Goal: Task Accomplishment & Management: Manage account settings

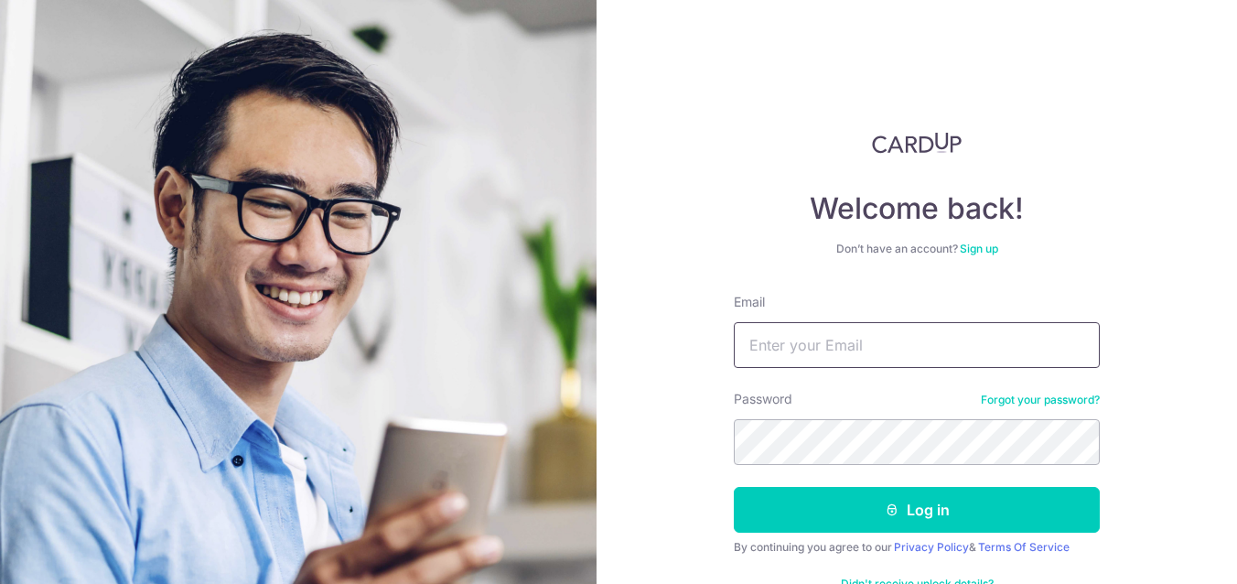
click at [815, 358] on input "Email" at bounding box center [917, 345] width 366 height 46
type input "[EMAIL_ADDRESS][DOMAIN_NAME]"
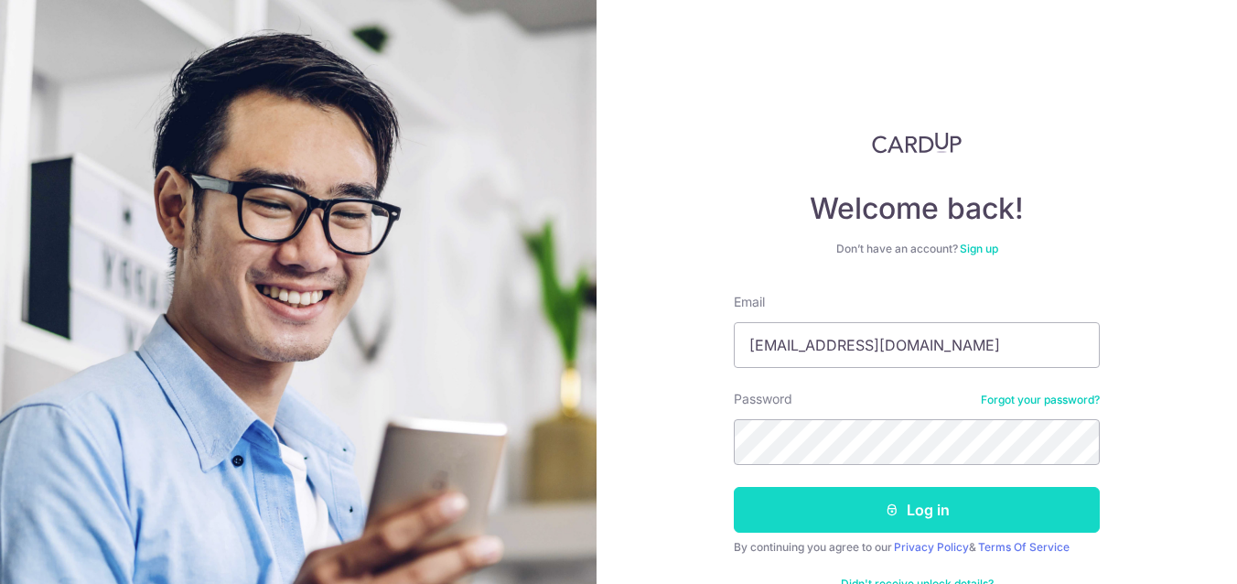
click at [935, 524] on button "Log in" at bounding box center [917, 510] width 366 height 46
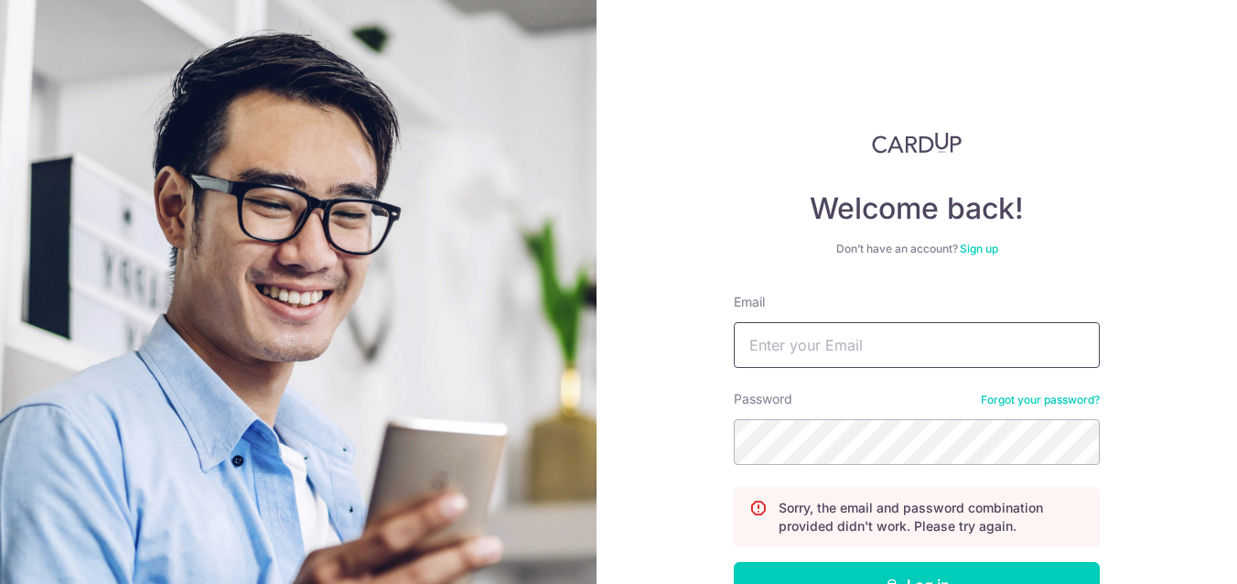
click at [840, 352] on input "Email" at bounding box center [917, 345] width 366 height 46
type input "[EMAIL_ADDRESS][DOMAIN_NAME]"
click at [734, 562] on button "Log in" at bounding box center [917, 585] width 366 height 46
click at [916, 349] on input "Email" at bounding box center [917, 344] width 366 height 46
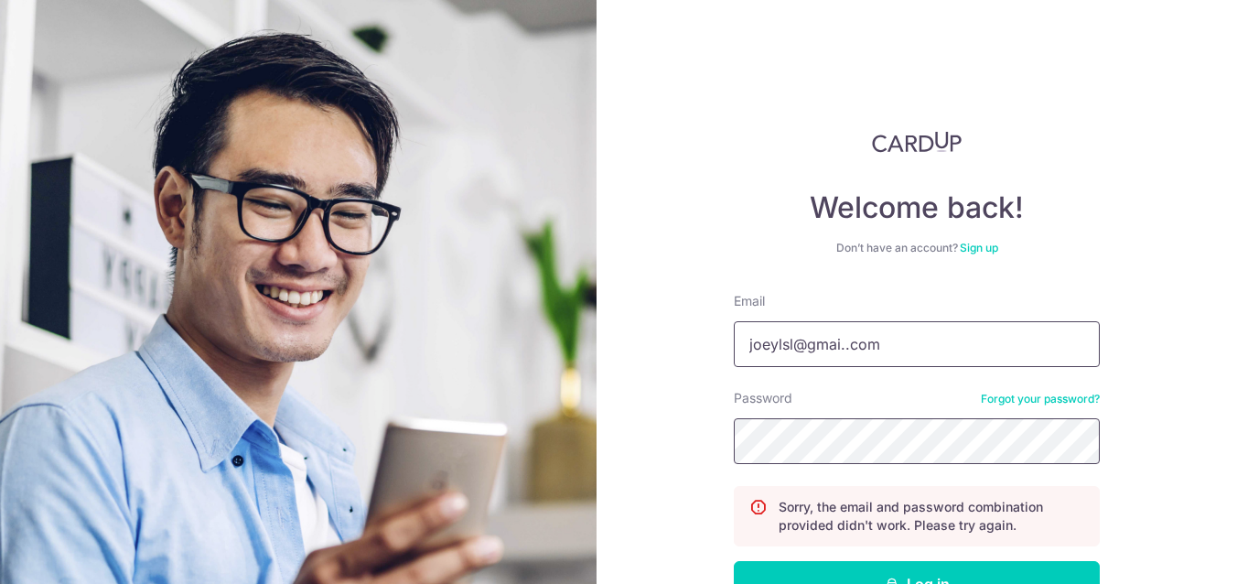
scroll to position [0, 0]
click at [848, 343] on input "joeylsl@gmai..com" at bounding box center [917, 345] width 366 height 46
type input "[EMAIL_ADDRESS][DOMAIN_NAME]"
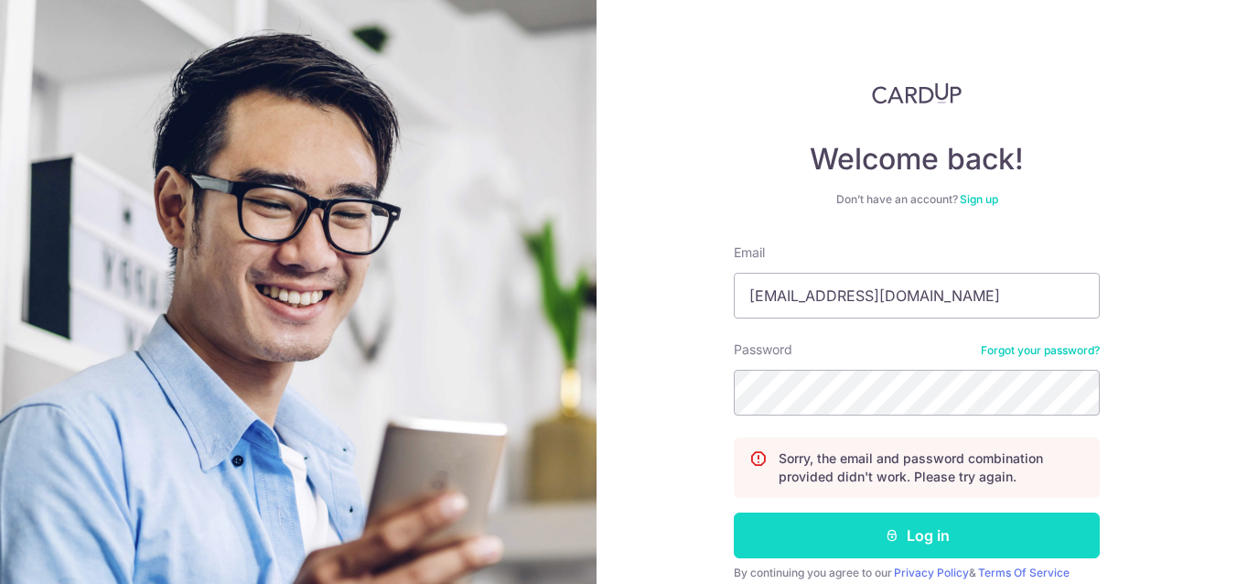
click at [851, 528] on button "Log in" at bounding box center [917, 536] width 366 height 46
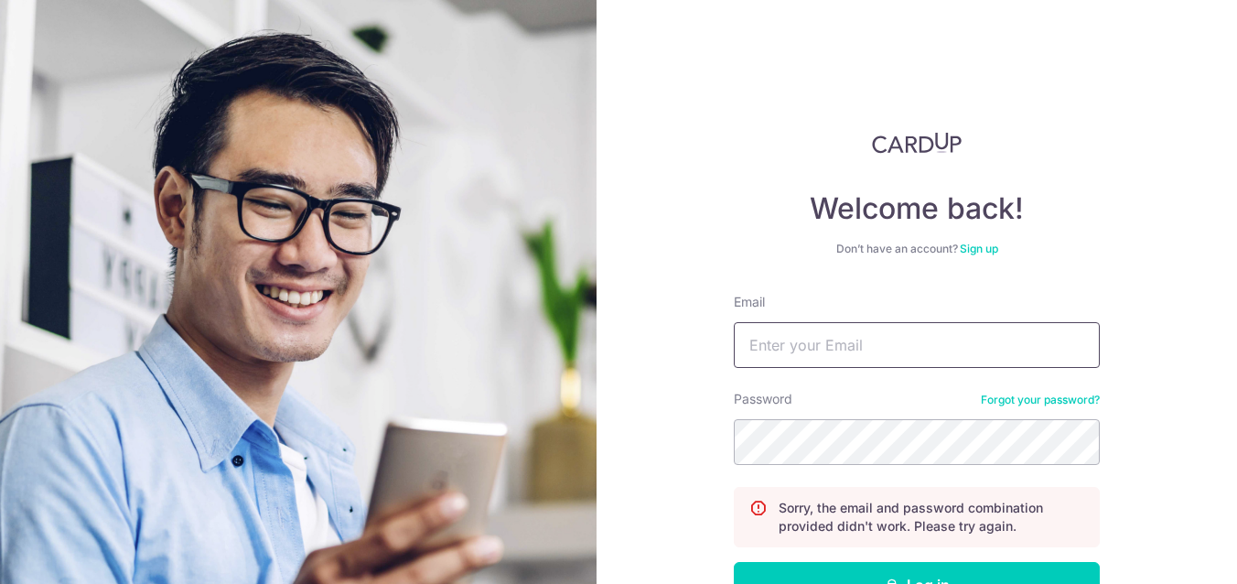
click at [855, 347] on input "Email" at bounding box center [917, 345] width 366 height 46
type input "[EMAIL_ADDRESS][DOMAIN_NAME]"
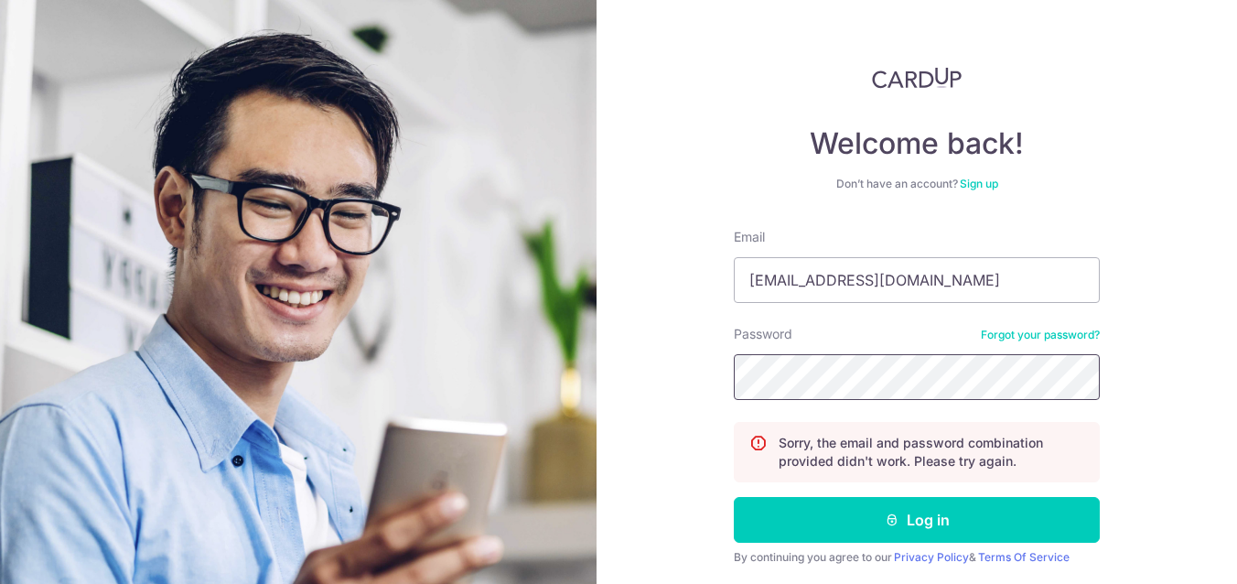
scroll to position [126, 0]
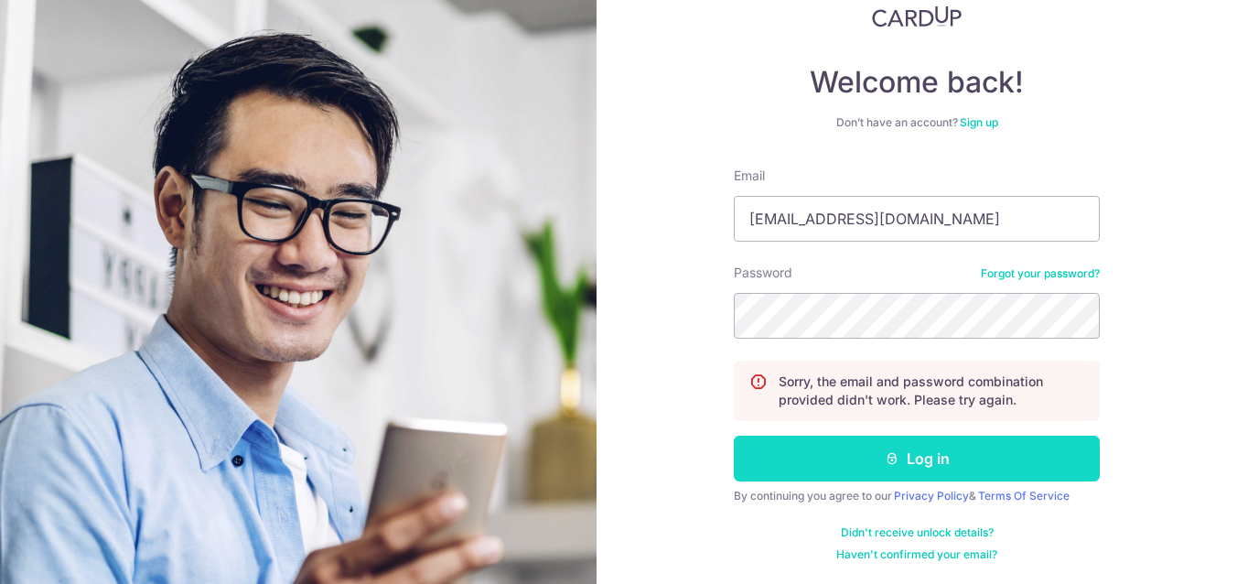
click at [923, 455] on button "Log in" at bounding box center [917, 459] width 366 height 46
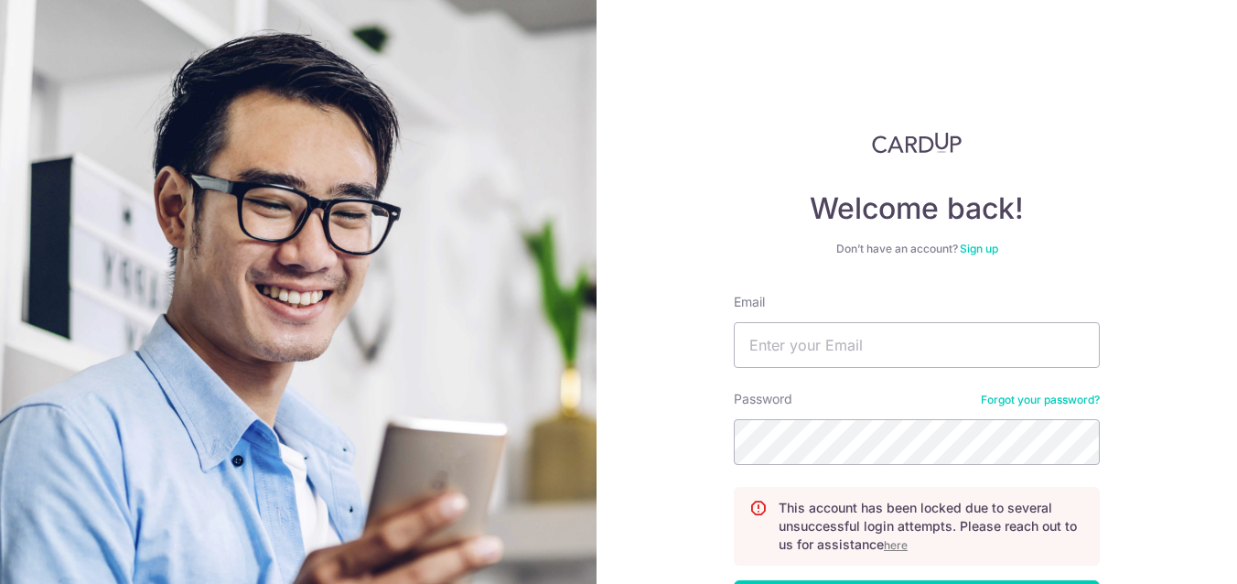
scroll to position [145, 0]
